Goal: Task Accomplishment & Management: Manage account settings

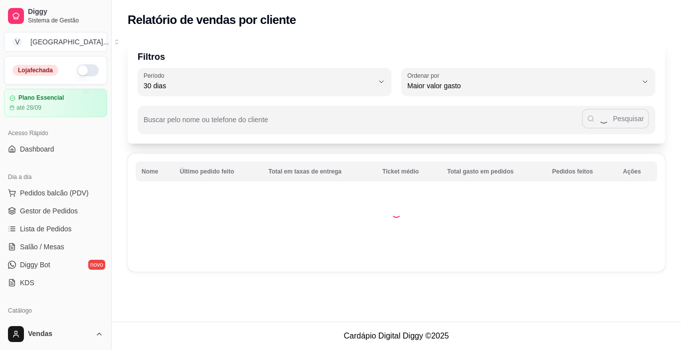
select select "30"
select select "HIGHEST_TOTAL_SPENT_WITH_ORDERS"
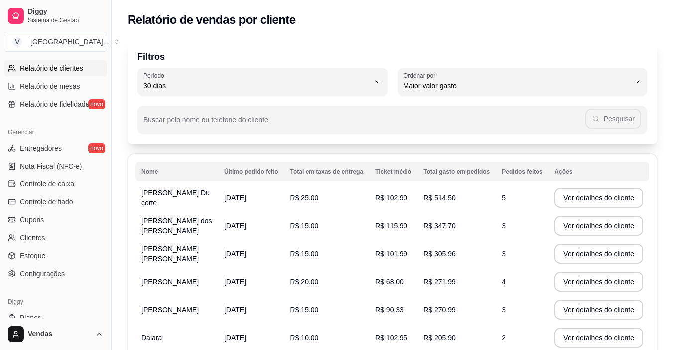
scroll to position [339, 0]
click at [63, 180] on span "Controle de caixa" at bounding box center [47, 183] width 54 height 10
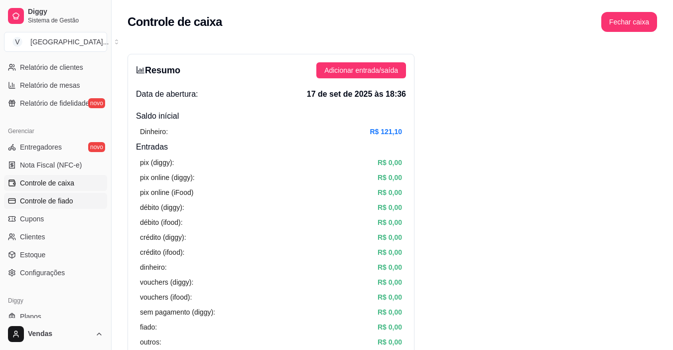
click at [48, 197] on span "Controle de fiado" at bounding box center [46, 201] width 53 height 10
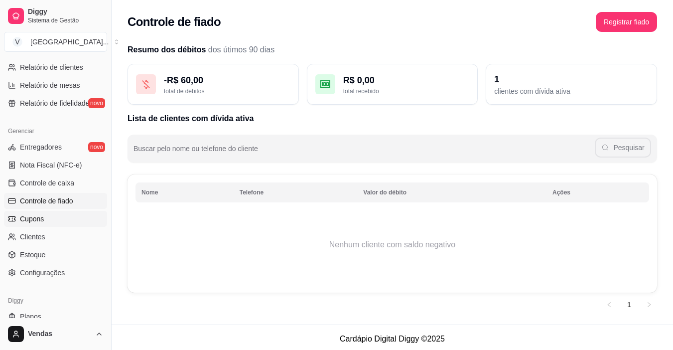
click at [42, 218] on span "Cupons" at bounding box center [32, 219] width 24 height 10
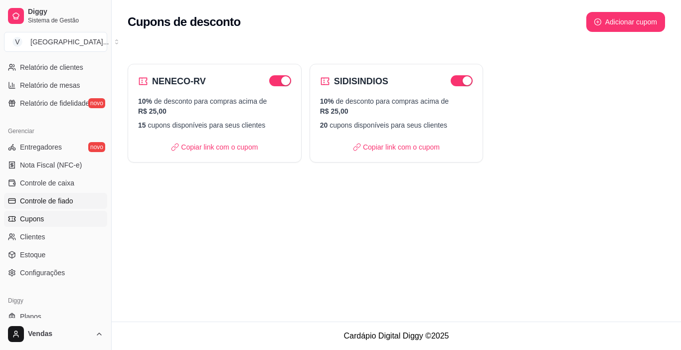
click at [45, 194] on link "Controle de fiado" at bounding box center [55, 201] width 103 height 16
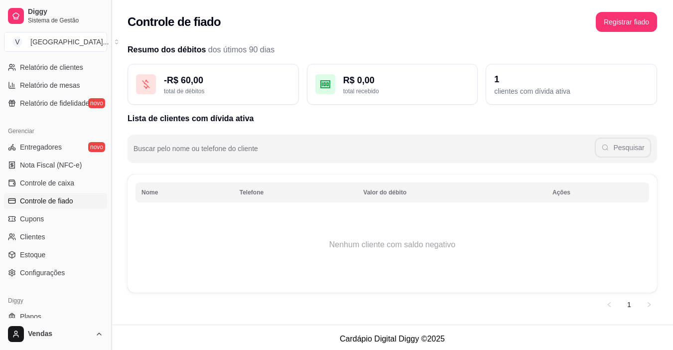
click at [107, 61] on button "Toggle Sidebar" at bounding box center [111, 175] width 8 height 350
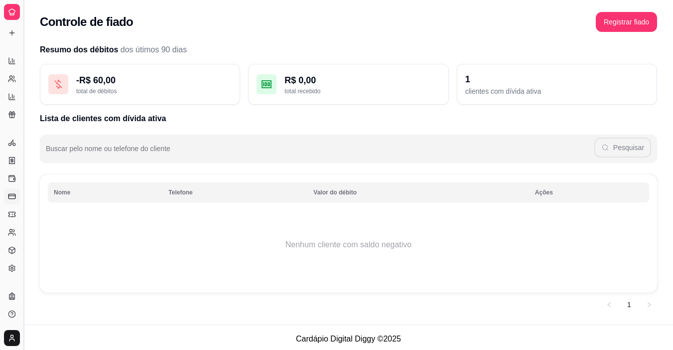
scroll to position [166, 0]
click at [27, 80] on button "Toggle Sidebar" at bounding box center [23, 175] width 8 height 350
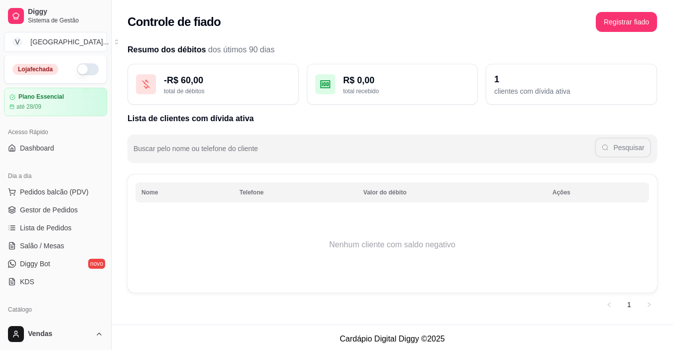
scroll to position [0, 0]
click at [40, 145] on span "Dashboard" at bounding box center [37, 149] width 34 height 10
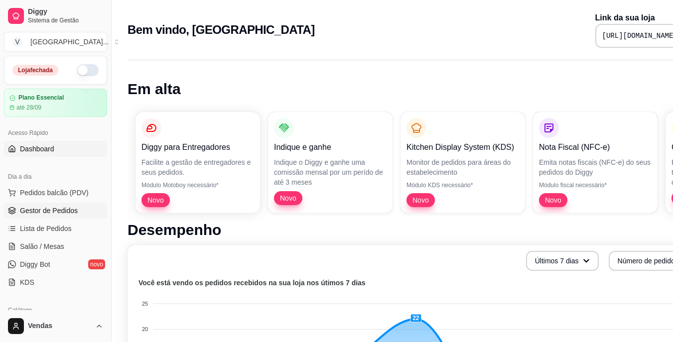
click at [43, 209] on span "Gestor de Pedidos" at bounding box center [49, 211] width 58 height 10
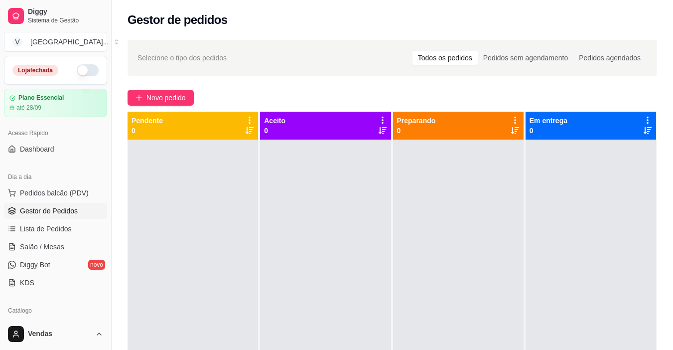
click at [61, 207] on span "Gestor de Pedidos" at bounding box center [49, 211] width 58 height 10
click at [445, 61] on div "Todos os pedidos" at bounding box center [445, 58] width 65 height 14
click at [413, 51] on input "Todos os pedidos" at bounding box center [413, 51] width 0 height 0
click at [55, 229] on span "Lista de Pedidos" at bounding box center [46, 229] width 52 height 10
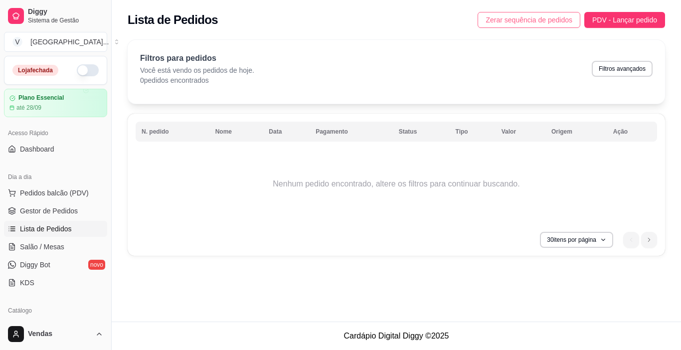
click at [539, 17] on span "Zerar sequência de pedidos" at bounding box center [529, 19] width 87 height 11
click at [10, 146] on icon at bounding box center [12, 149] width 8 height 8
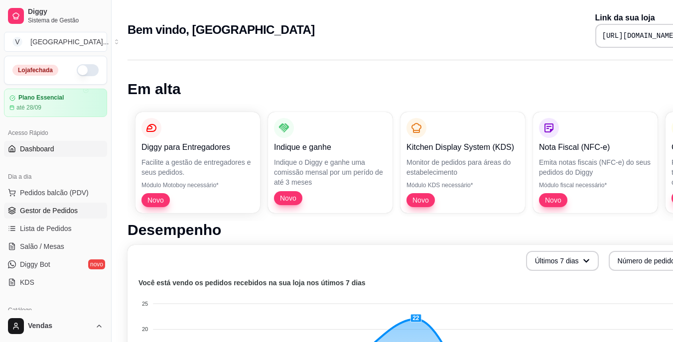
click at [31, 209] on span "Gestor de Pedidos" at bounding box center [49, 211] width 58 height 10
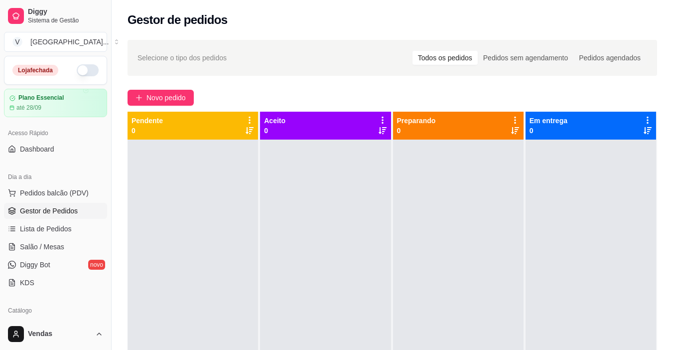
click at [77, 72] on button "button" at bounding box center [88, 70] width 22 height 12
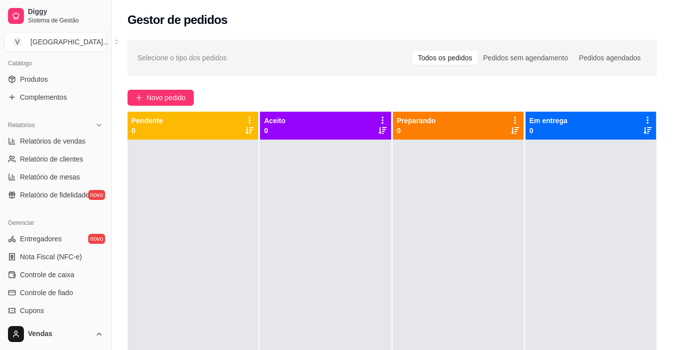
scroll to position [367, 0]
